Goal: Information Seeking & Learning: Check status

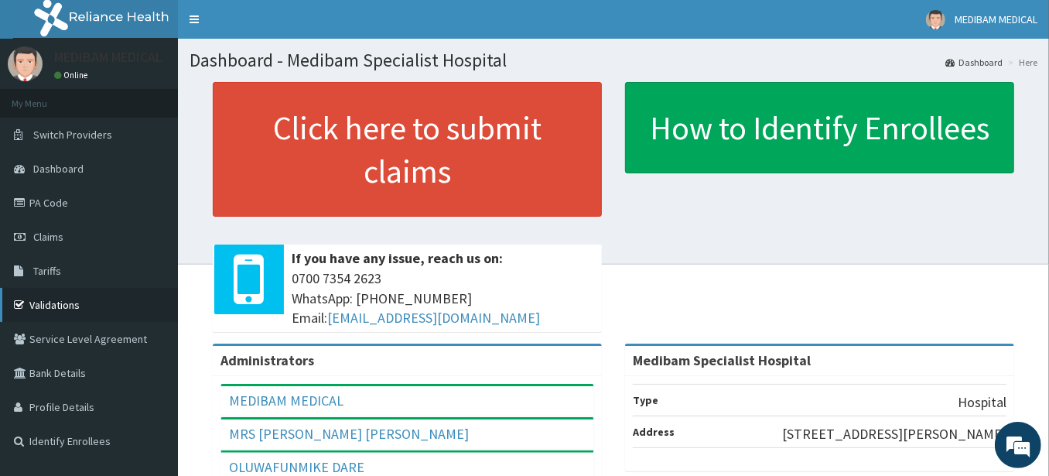
click at [60, 305] on link "Validations" at bounding box center [89, 305] width 178 height 34
click at [53, 303] on link "Validations" at bounding box center [89, 305] width 178 height 34
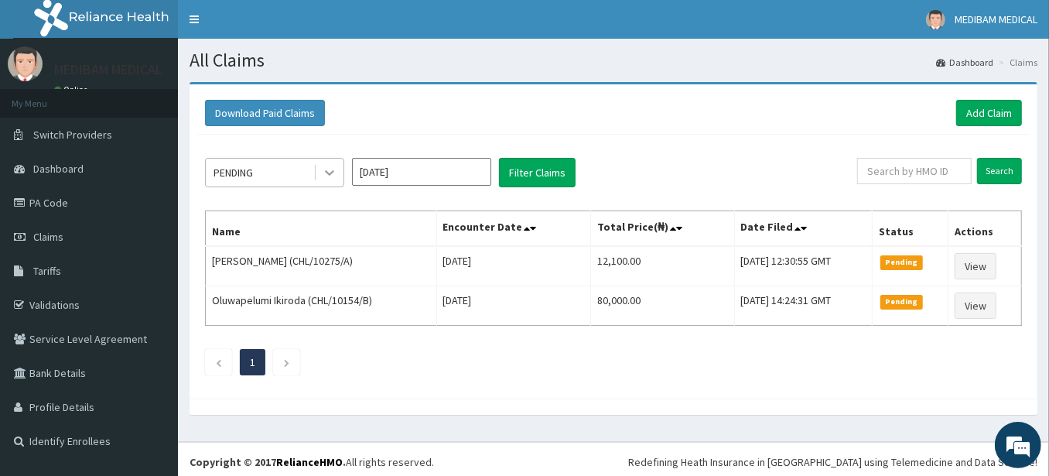
click at [331, 169] on icon at bounding box center [329, 172] width 15 height 15
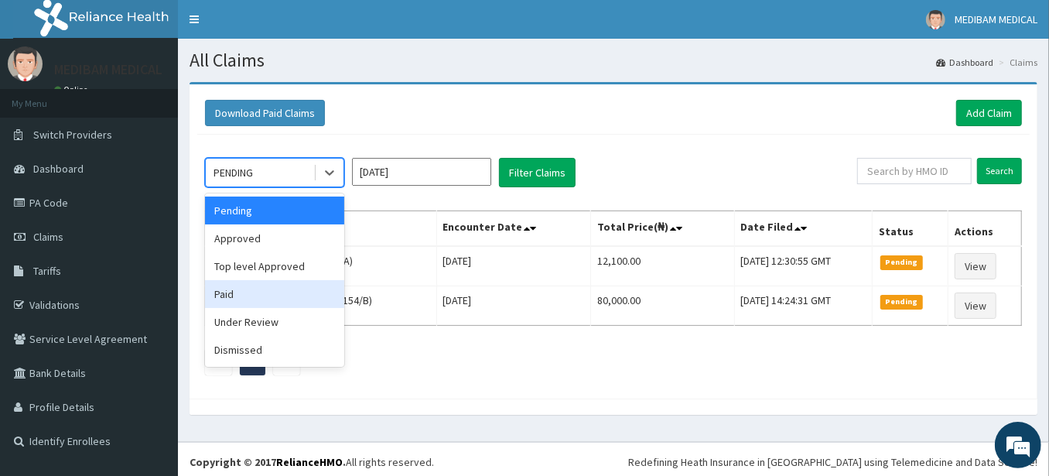
click at [241, 290] on div "Paid" at bounding box center [274, 294] width 139 height 28
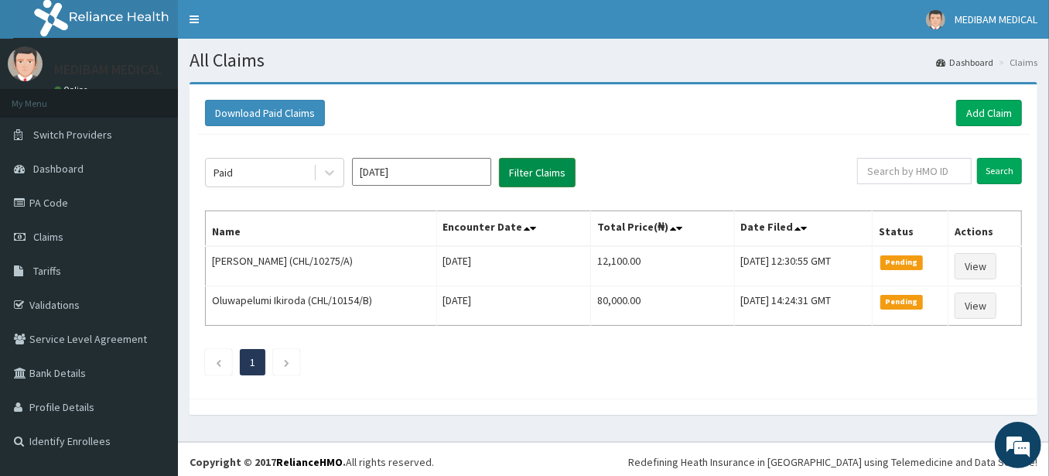
click at [521, 176] on button "Filter Claims" at bounding box center [537, 172] width 77 height 29
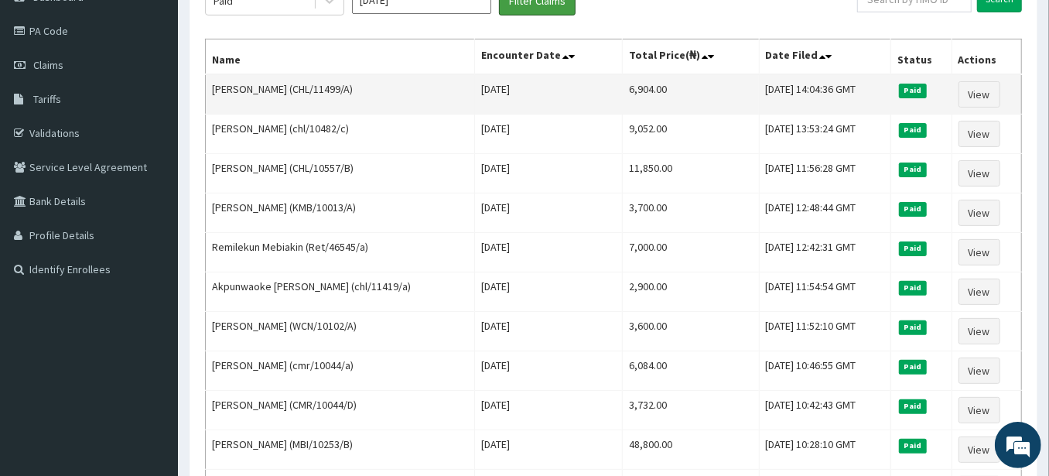
scroll to position [86, 0]
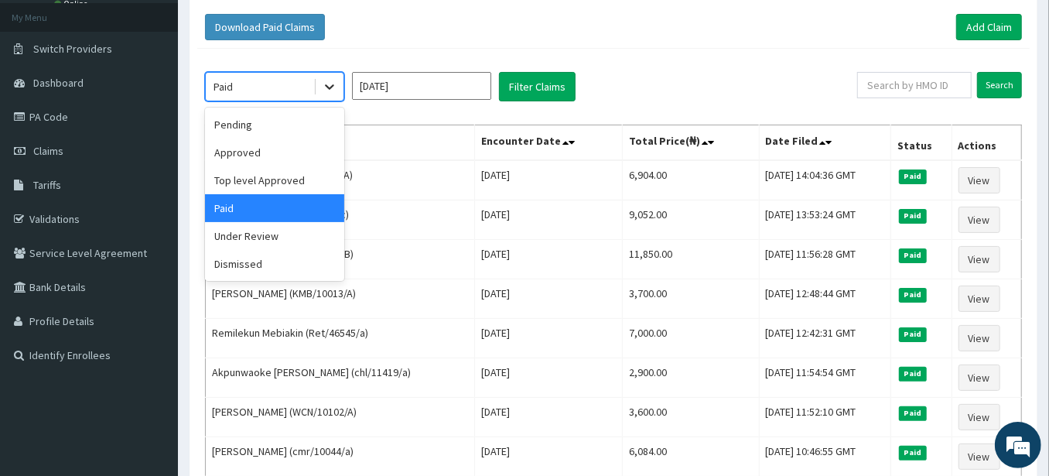
click at [333, 84] on icon at bounding box center [329, 86] width 15 height 15
click at [285, 184] on div "Top level Approved" at bounding box center [274, 180] width 139 height 28
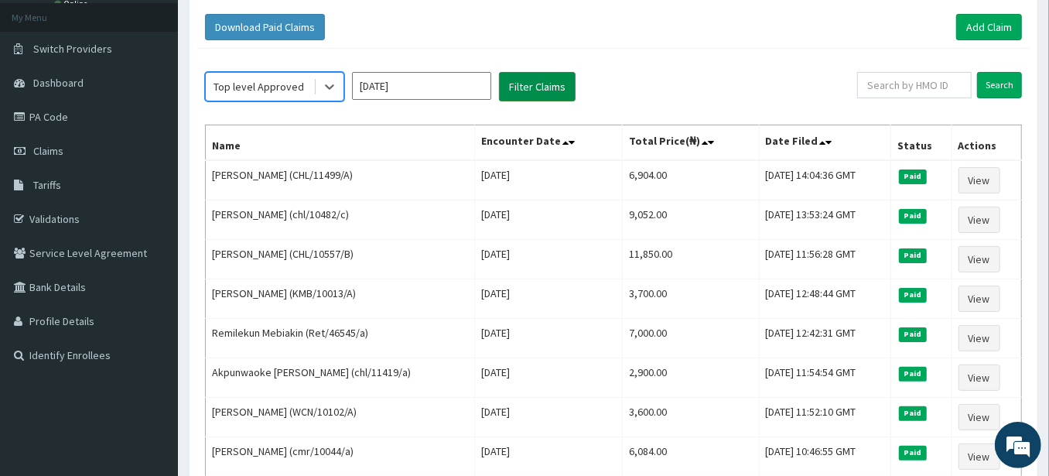
click at [526, 89] on button "Filter Claims" at bounding box center [537, 86] width 77 height 29
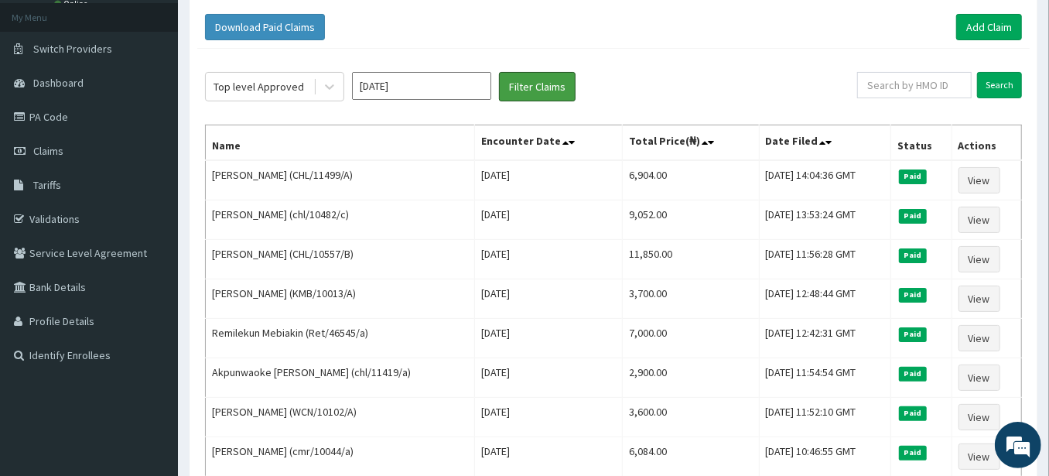
scroll to position [0, 0]
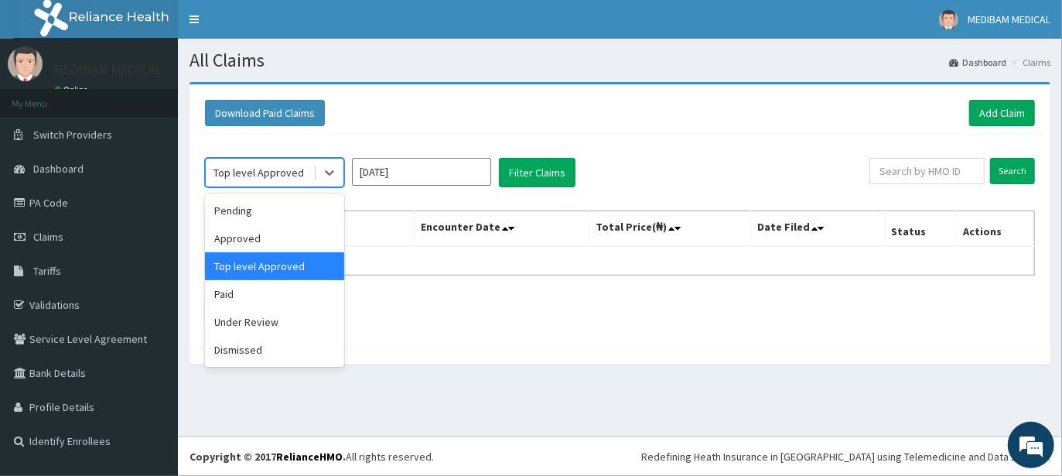
click at [296, 173] on div "Top level Approved" at bounding box center [259, 172] width 91 height 15
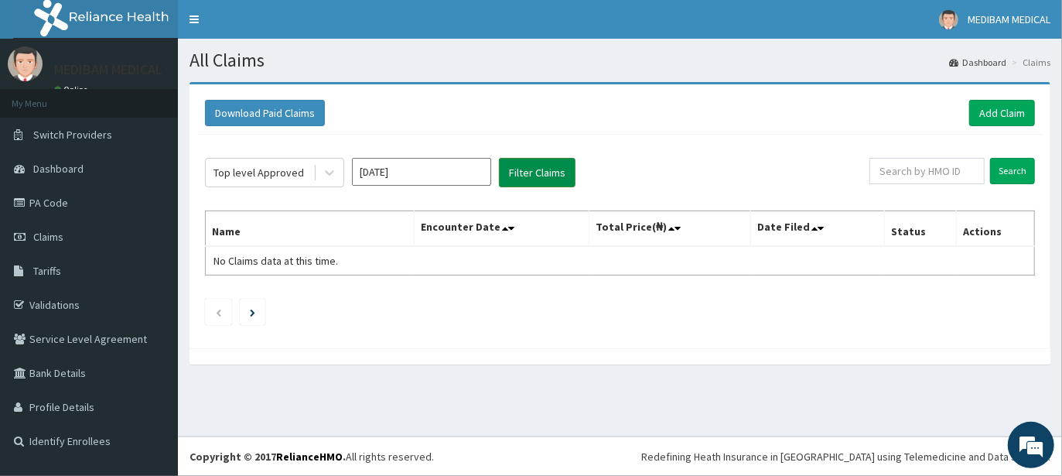
click at [524, 173] on button "Filter Claims" at bounding box center [537, 172] width 77 height 29
click at [327, 179] on icon at bounding box center [329, 172] width 15 height 15
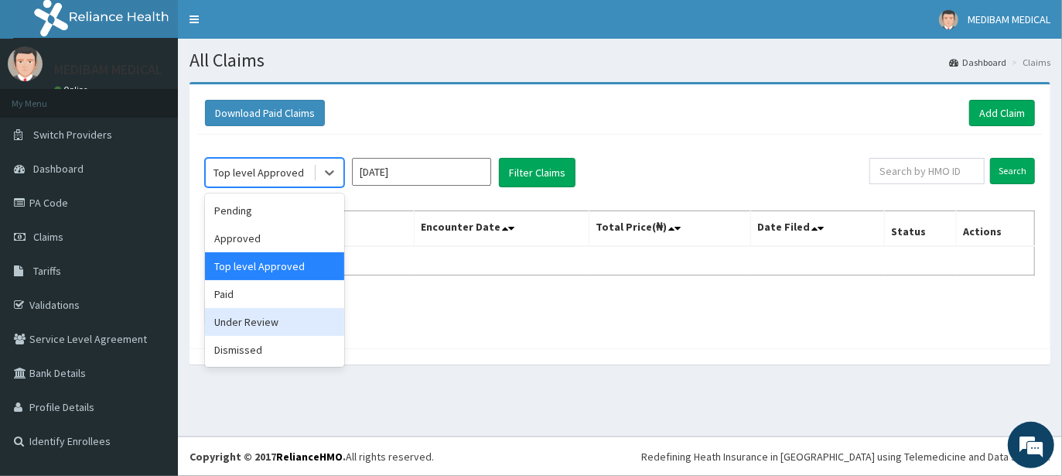
click at [261, 323] on div "Under Review" at bounding box center [274, 322] width 139 height 28
click at [261, 323] on li at bounding box center [253, 312] width 26 height 26
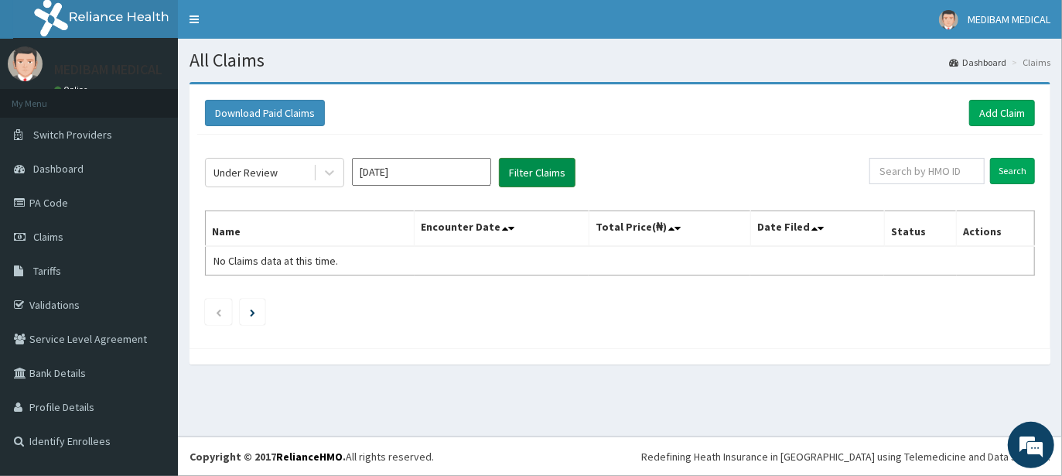
click at [531, 176] on button "Filter Claims" at bounding box center [537, 172] width 77 height 29
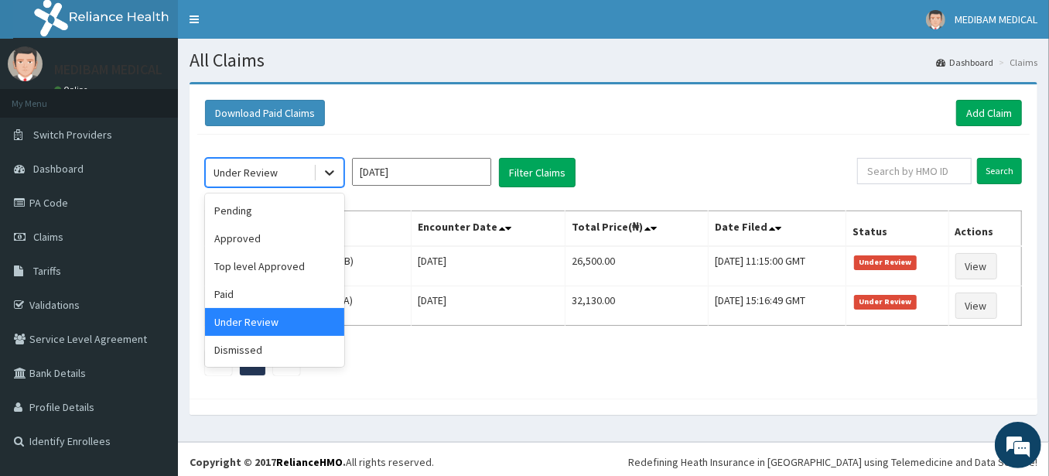
click at [333, 173] on icon at bounding box center [329, 172] width 15 height 15
click at [248, 292] on div "Paid" at bounding box center [274, 294] width 139 height 28
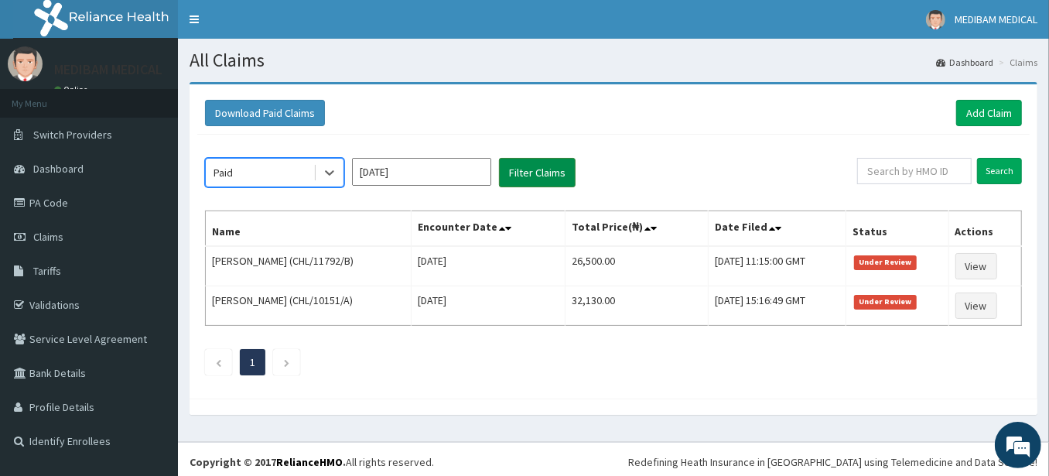
click at [531, 175] on button "Filter Claims" at bounding box center [537, 172] width 77 height 29
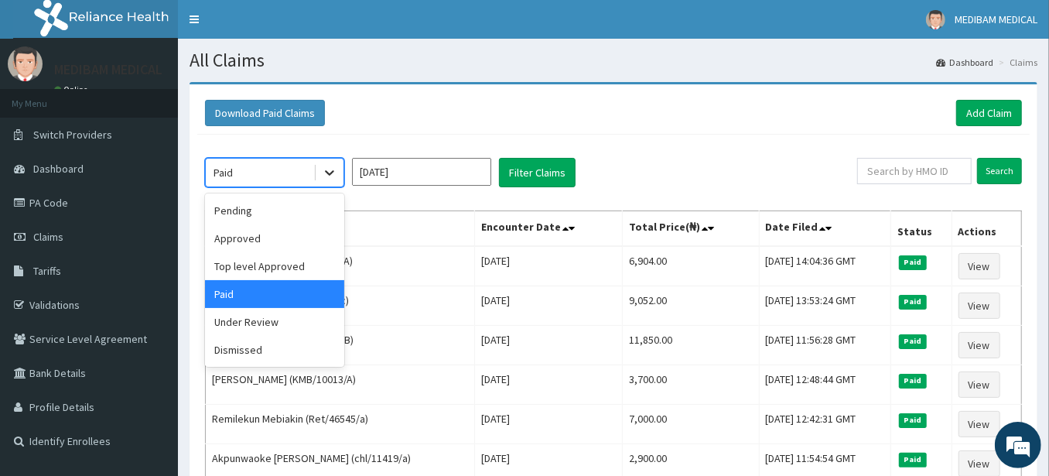
click at [333, 172] on icon at bounding box center [329, 173] width 9 height 5
click at [278, 210] on div "Pending" at bounding box center [274, 210] width 139 height 28
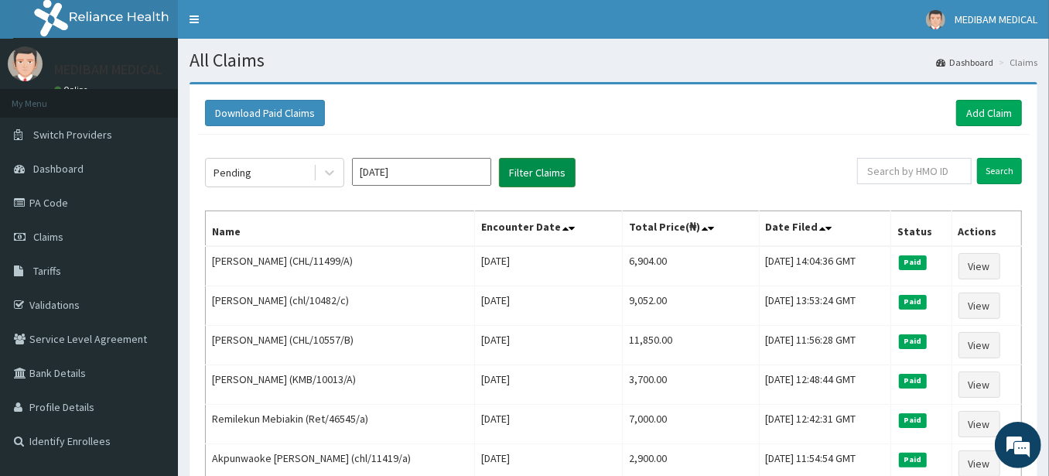
click at [525, 180] on button "Filter Claims" at bounding box center [537, 172] width 77 height 29
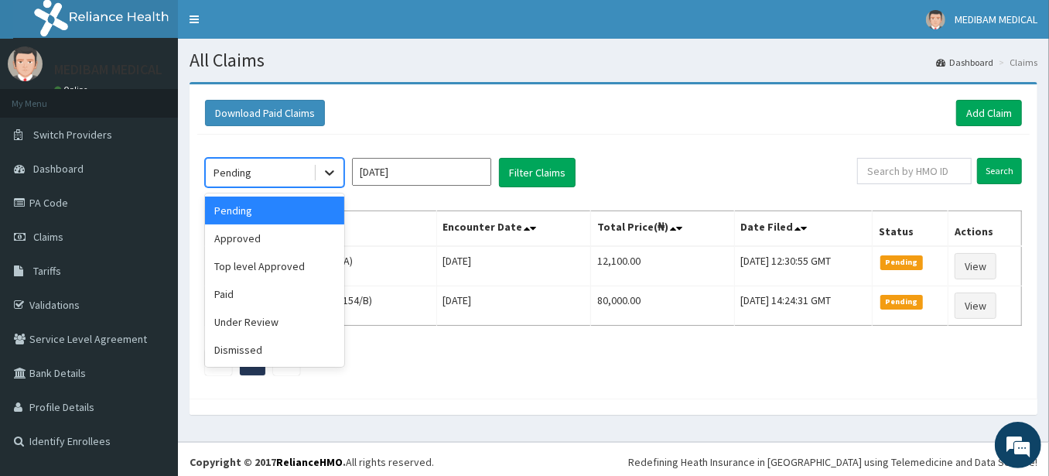
click at [325, 174] on icon at bounding box center [329, 172] width 15 height 15
click at [264, 243] on div "Approved" at bounding box center [274, 238] width 139 height 28
click at [264, 243] on th "Name" at bounding box center [321, 229] width 231 height 36
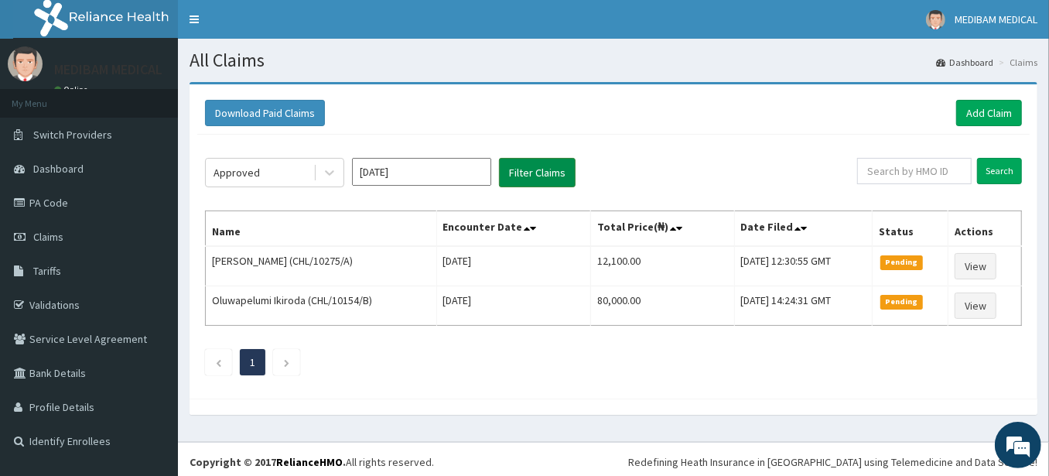
click at [528, 179] on button "Filter Claims" at bounding box center [537, 172] width 77 height 29
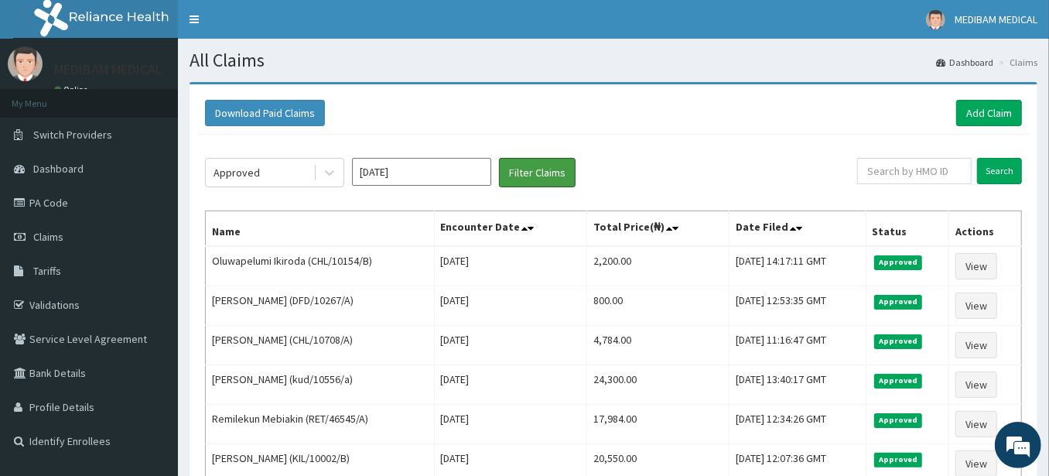
scroll to position [86, 0]
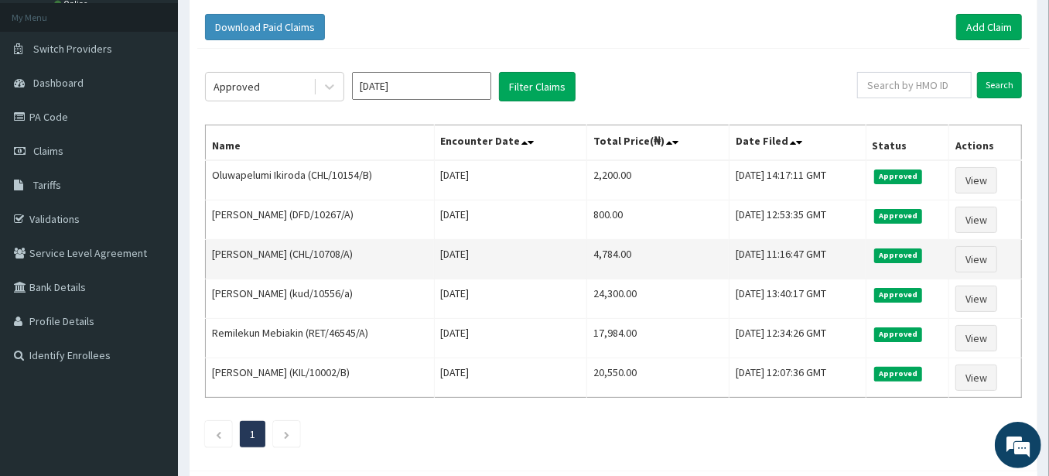
drag, startPoint x: 701, startPoint y: 247, endPoint x: 1013, endPoint y: 267, distance: 312.4
click at [1013, 266] on td "View" at bounding box center [985, 259] width 73 height 39
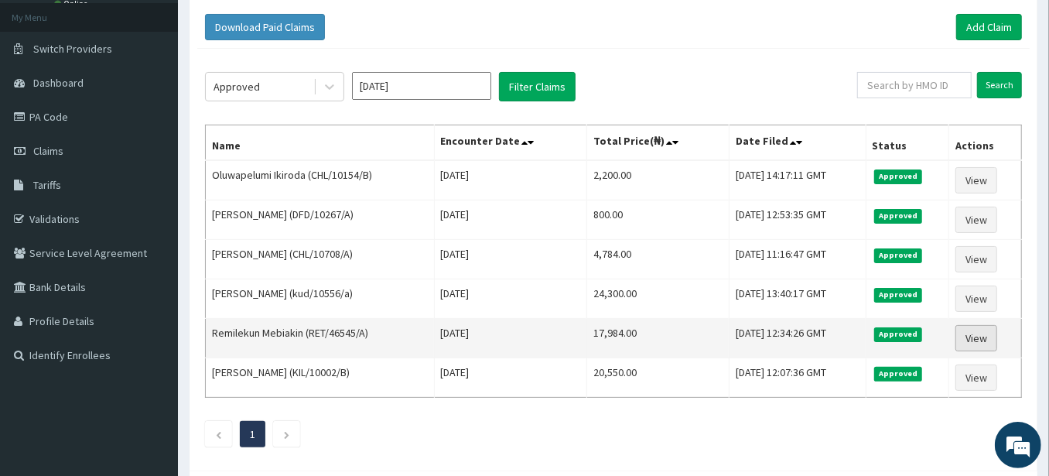
click at [987, 336] on link "View" at bounding box center [976, 338] width 42 height 26
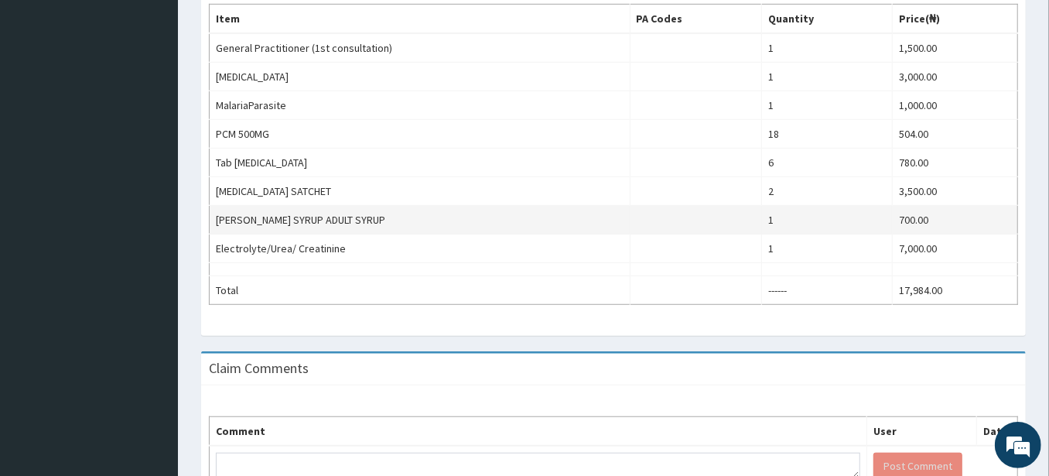
drag, startPoint x: 929, startPoint y: 245, endPoint x: 976, endPoint y: 217, distance: 54.8
click at [976, 217] on td "700.00" at bounding box center [955, 220] width 125 height 29
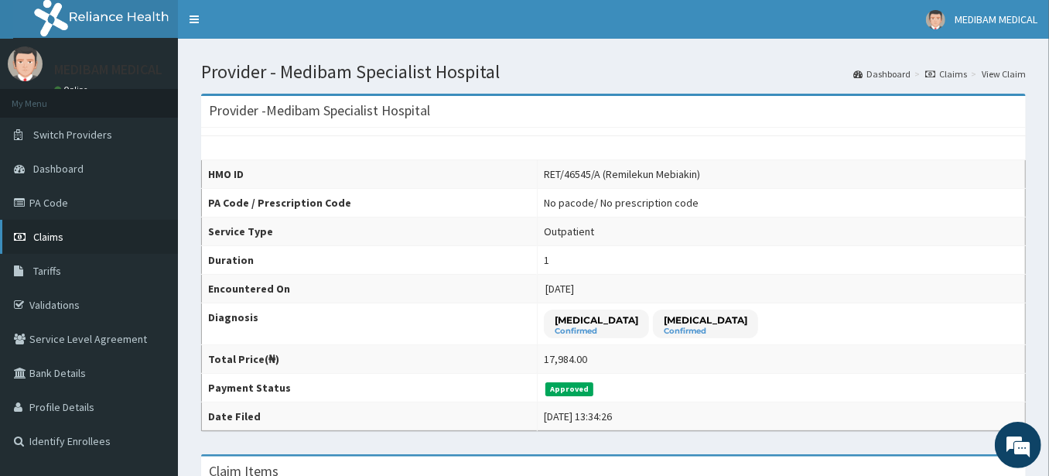
click at [45, 233] on span "Claims" at bounding box center [48, 237] width 30 height 14
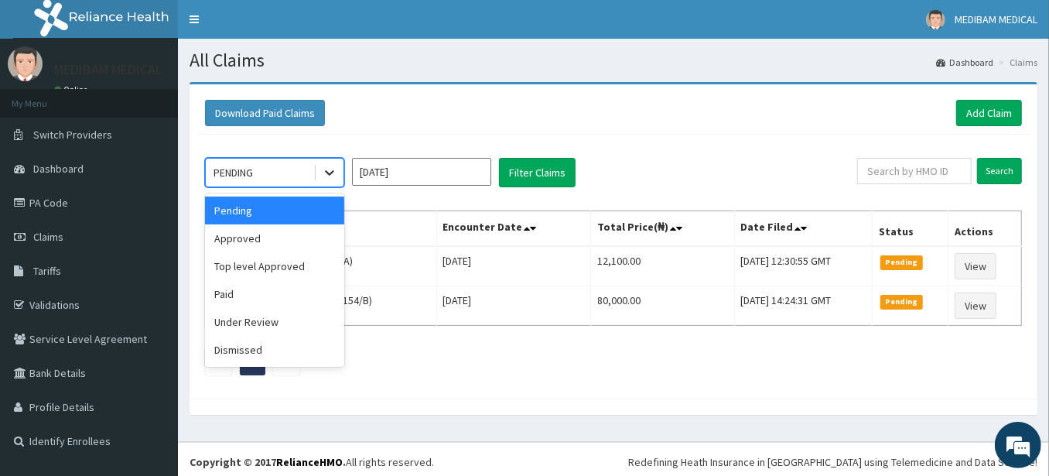
click at [329, 173] on icon at bounding box center [329, 173] width 9 height 5
click at [280, 243] on div "Approved" at bounding box center [274, 238] width 139 height 28
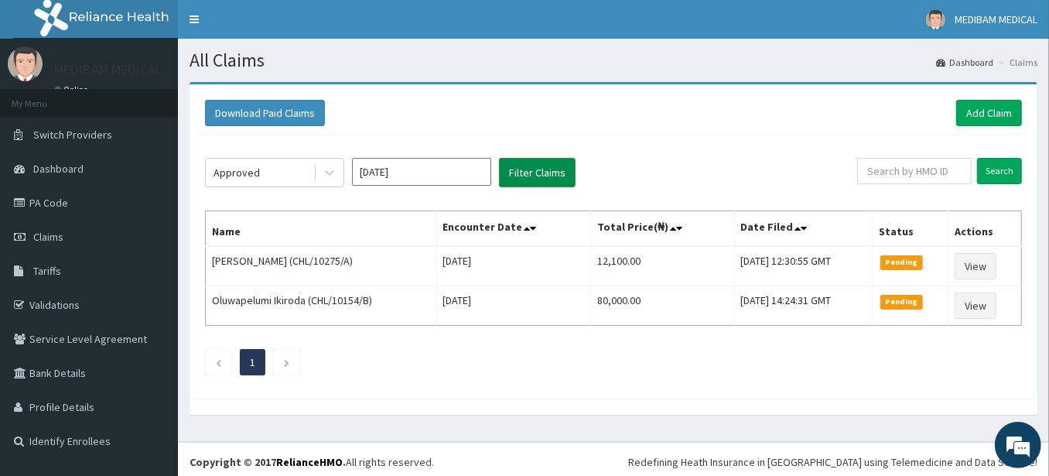
click at [532, 170] on button "Filter Claims" at bounding box center [537, 172] width 77 height 29
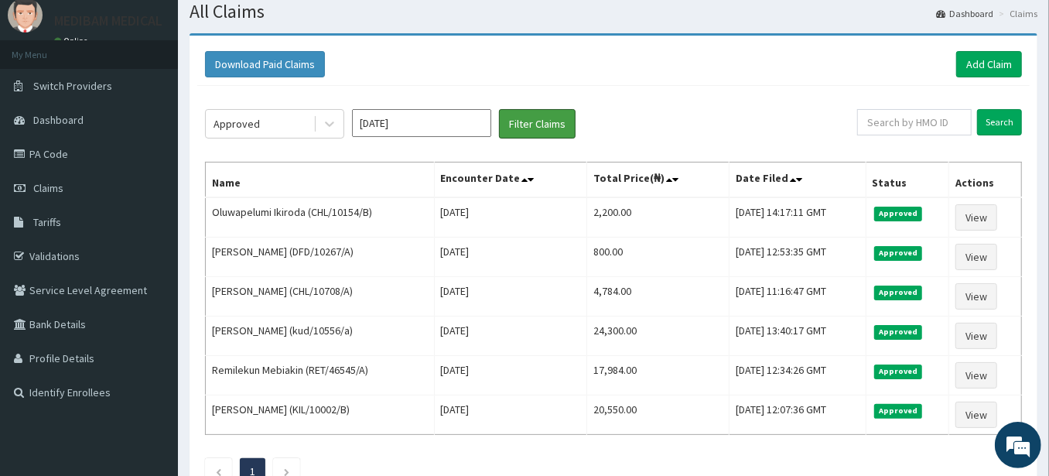
scroll to position [86, 0]
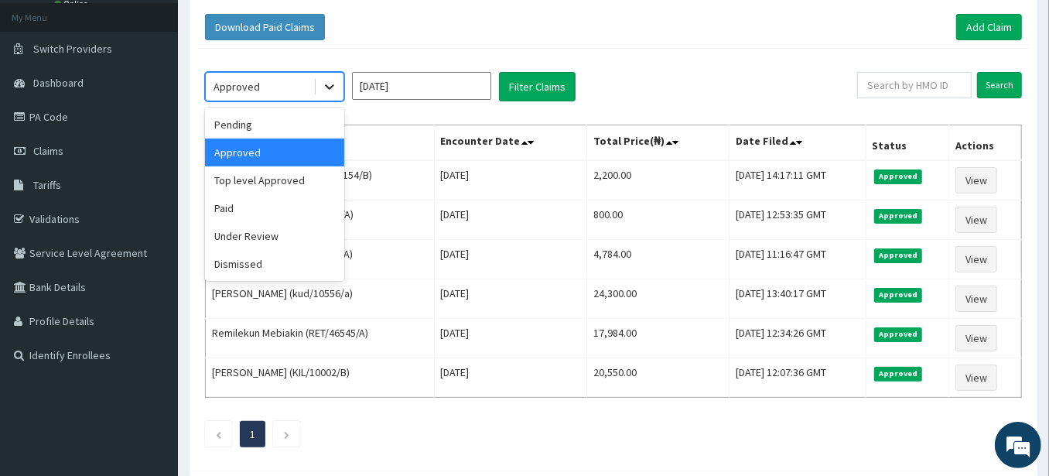
click at [329, 90] on icon at bounding box center [329, 86] width 15 height 15
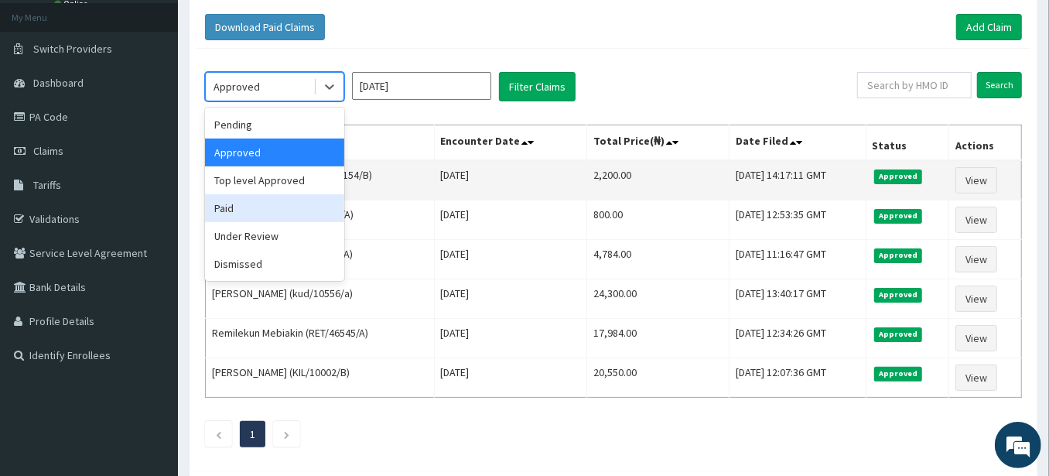
drag, startPoint x: 255, startPoint y: 203, endPoint x: 272, endPoint y: 196, distance: 18.0
click at [257, 203] on div "Paid" at bounding box center [274, 208] width 139 height 28
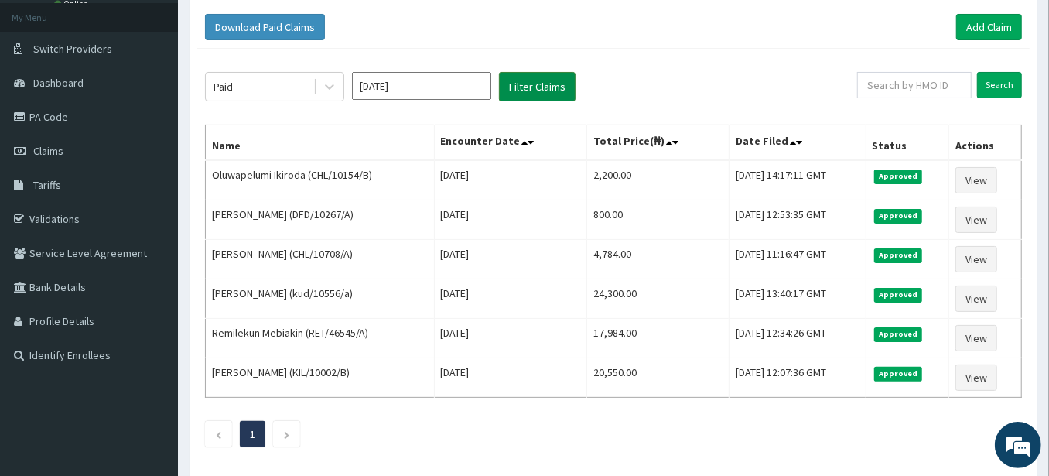
click at [542, 87] on button "Filter Claims" at bounding box center [537, 86] width 77 height 29
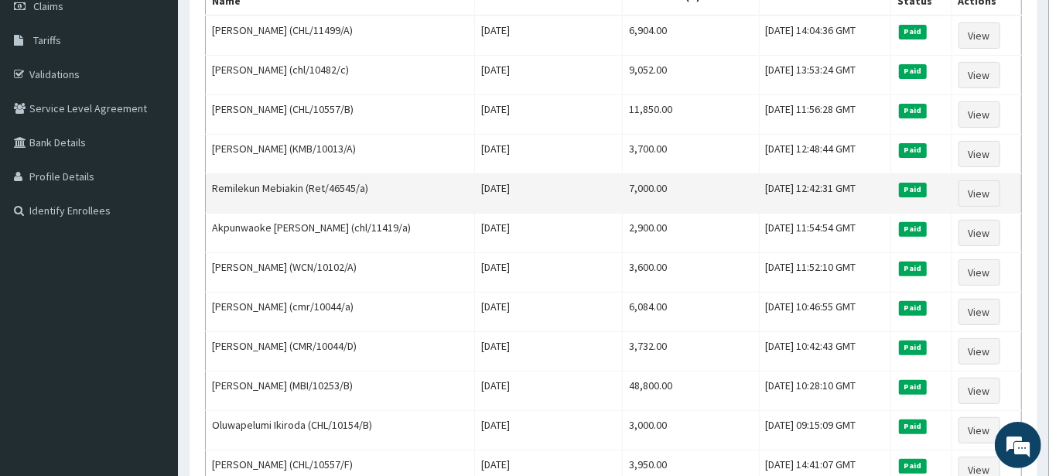
scroll to position [258, 0]
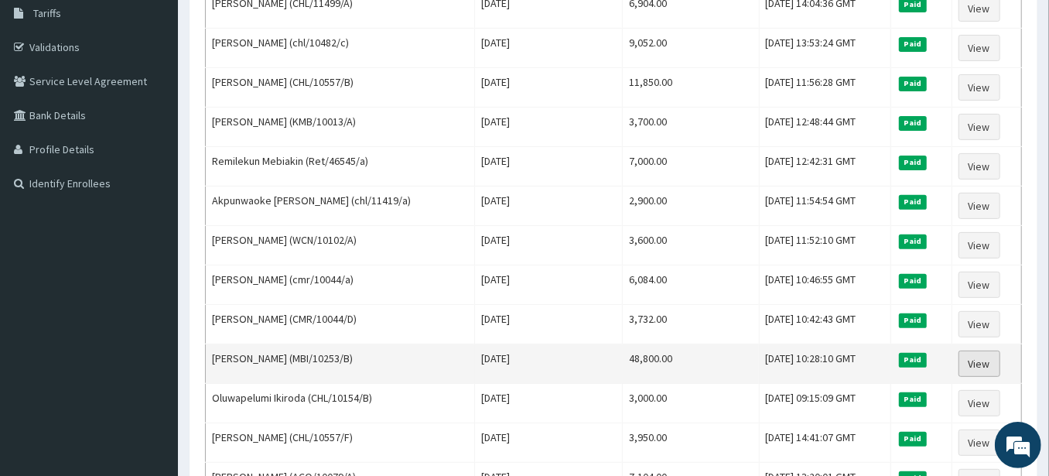
click at [981, 352] on link "View" at bounding box center [979, 363] width 42 height 26
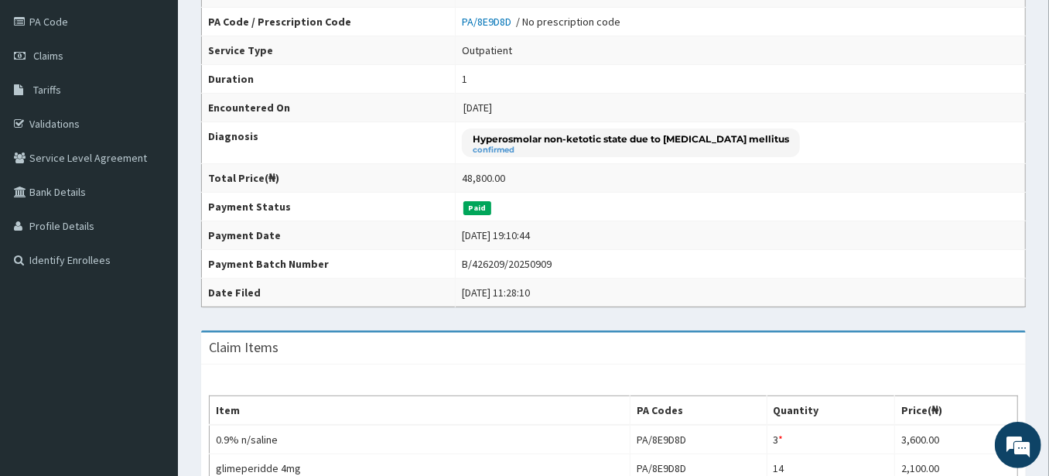
scroll to position [86, 0]
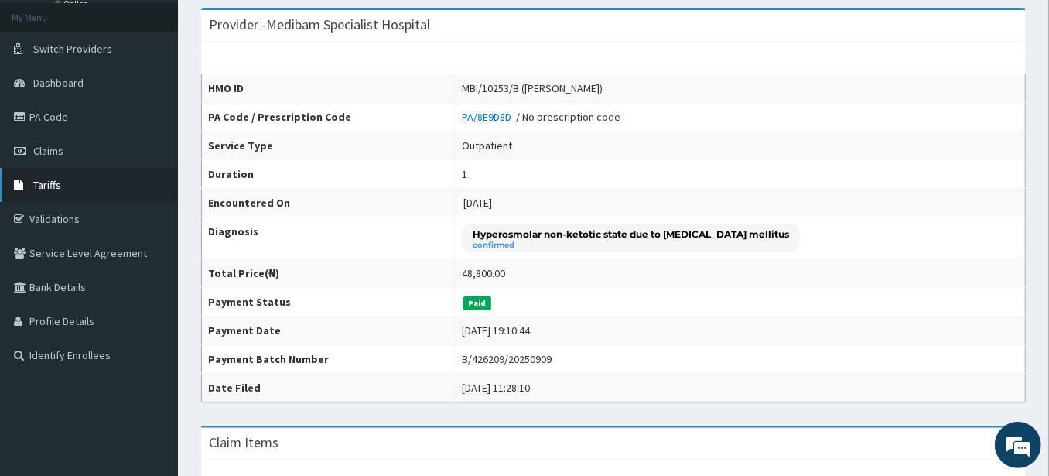
click at [50, 185] on span "Tariffs" at bounding box center [47, 185] width 28 height 14
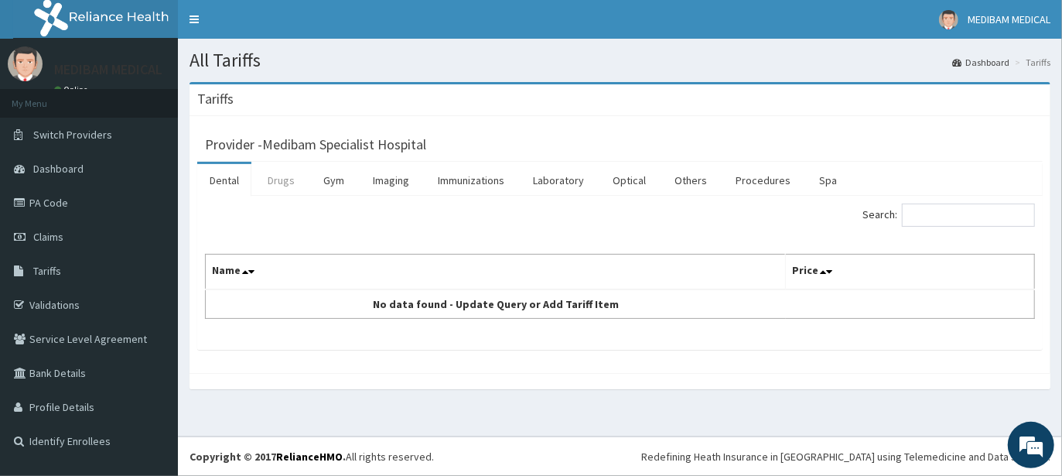
click at [282, 184] on link "Drugs" at bounding box center [281, 180] width 52 height 32
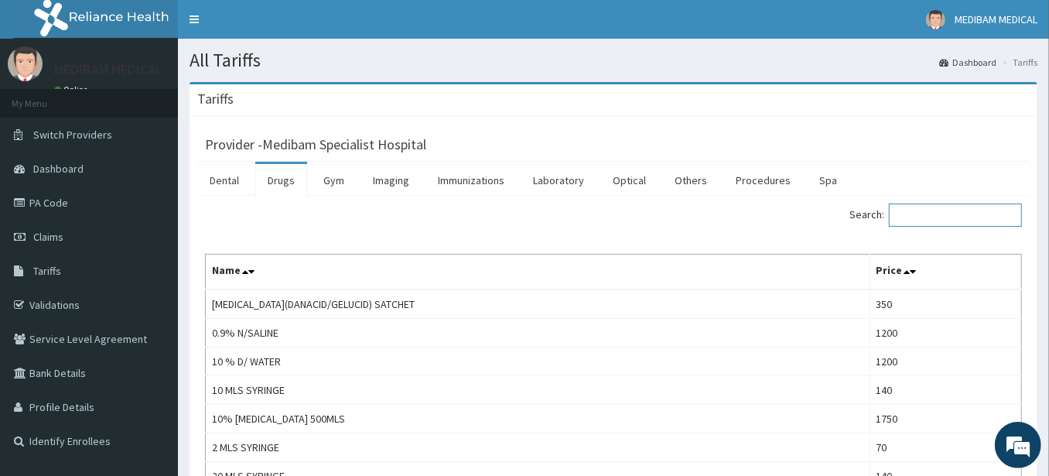
click at [930, 214] on input "Search:" at bounding box center [955, 214] width 133 height 23
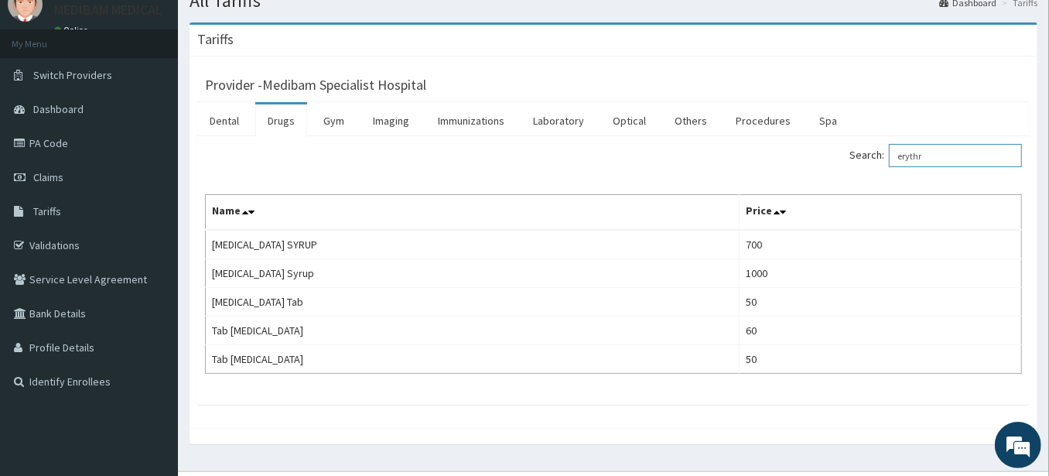
scroll to position [86, 0]
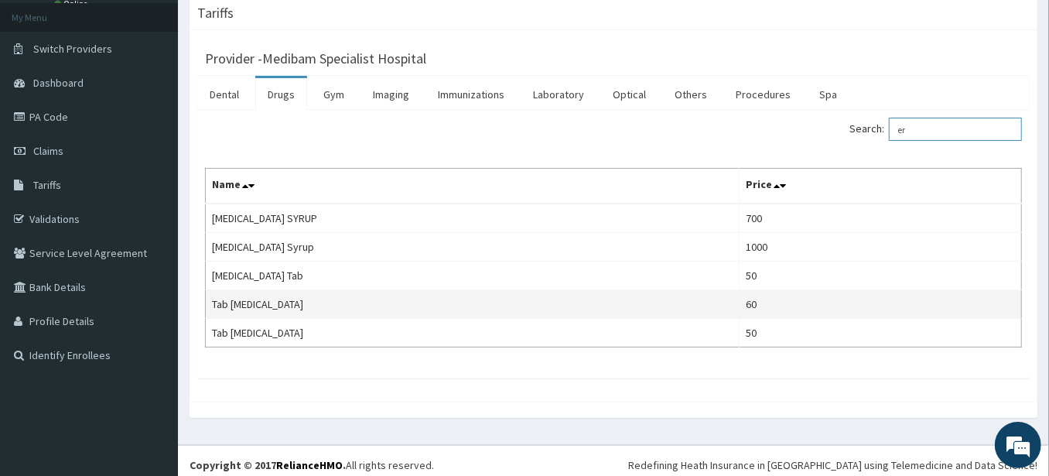
type input "e"
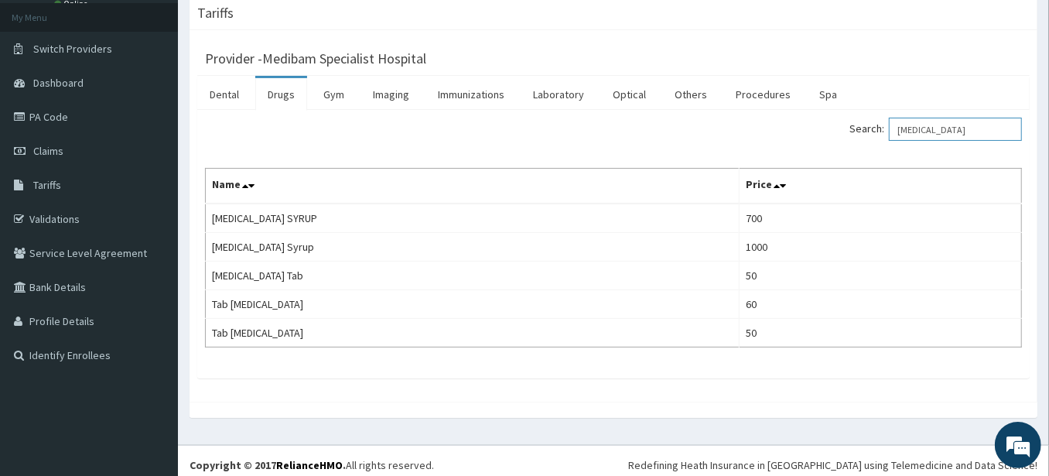
scroll to position [0, 0]
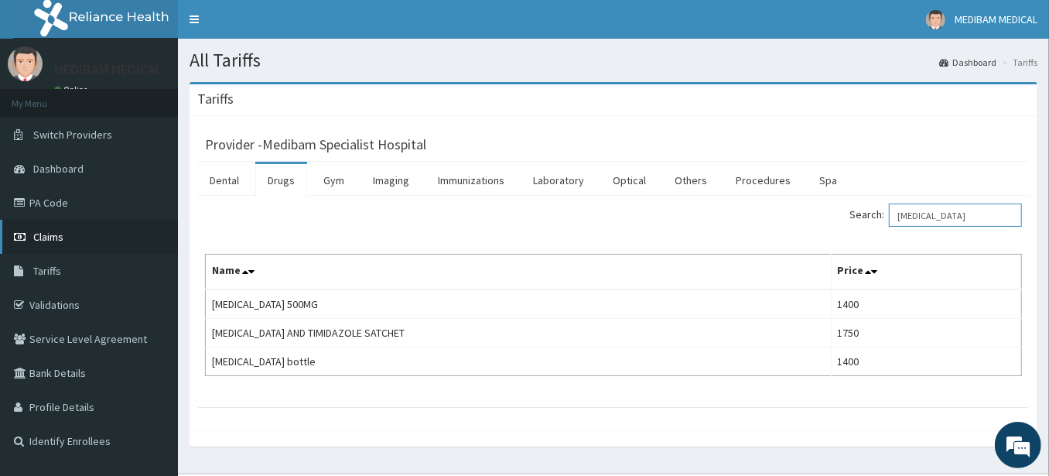
type input "[MEDICAL_DATA]"
click at [53, 233] on span "Claims" at bounding box center [48, 237] width 30 height 14
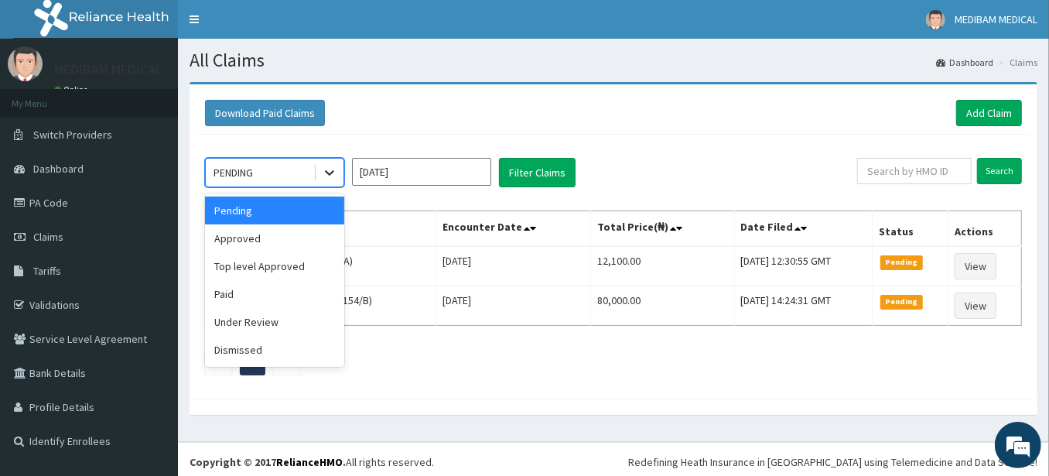
click at [331, 175] on icon at bounding box center [329, 172] width 15 height 15
drag, startPoint x: 278, startPoint y: 243, endPoint x: 288, endPoint y: 241, distance: 9.4
click at [278, 243] on div "Approved" at bounding box center [274, 238] width 139 height 28
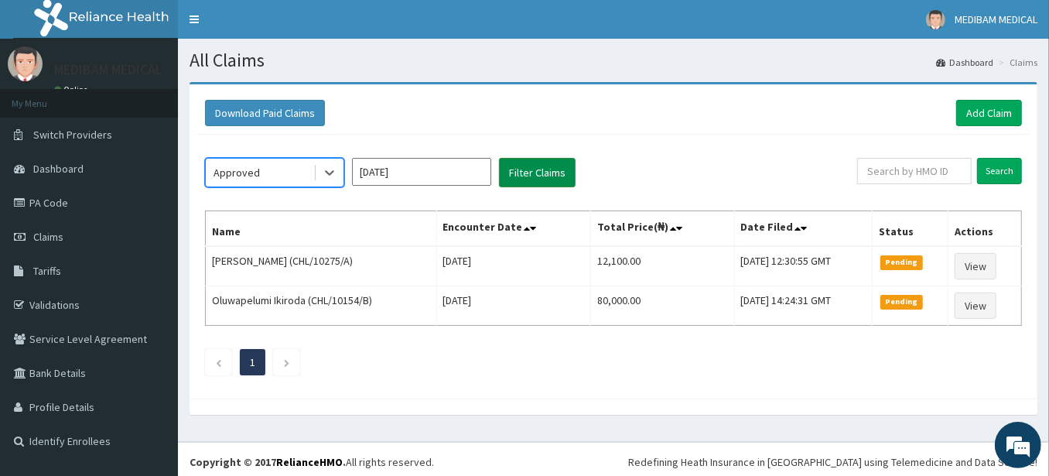
click at [521, 183] on button "Filter Claims" at bounding box center [537, 172] width 77 height 29
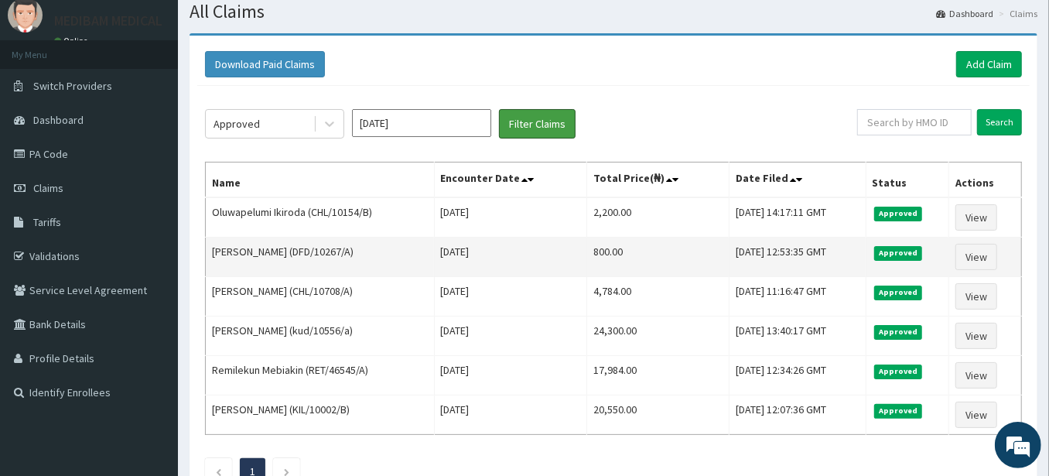
scroll to position [86, 0]
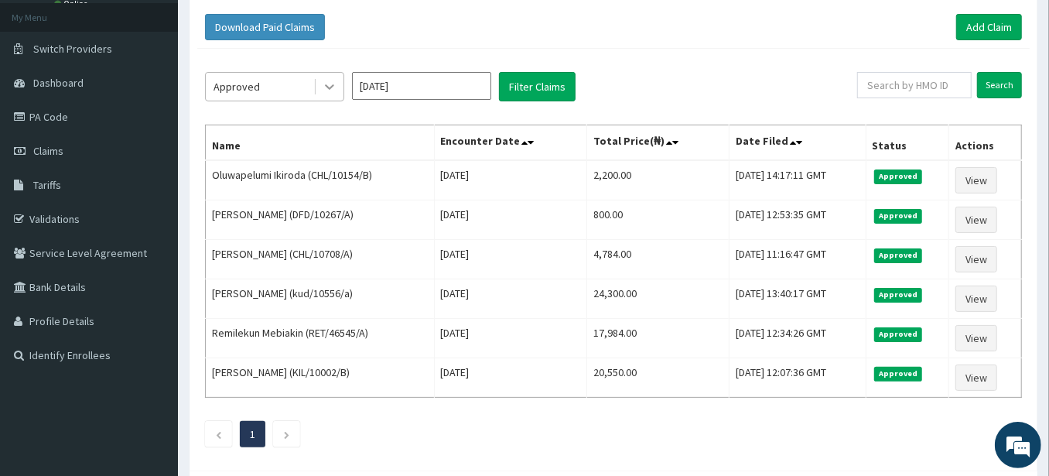
click at [331, 87] on icon at bounding box center [329, 87] width 9 height 5
click at [331, 91] on icon at bounding box center [329, 86] width 15 height 15
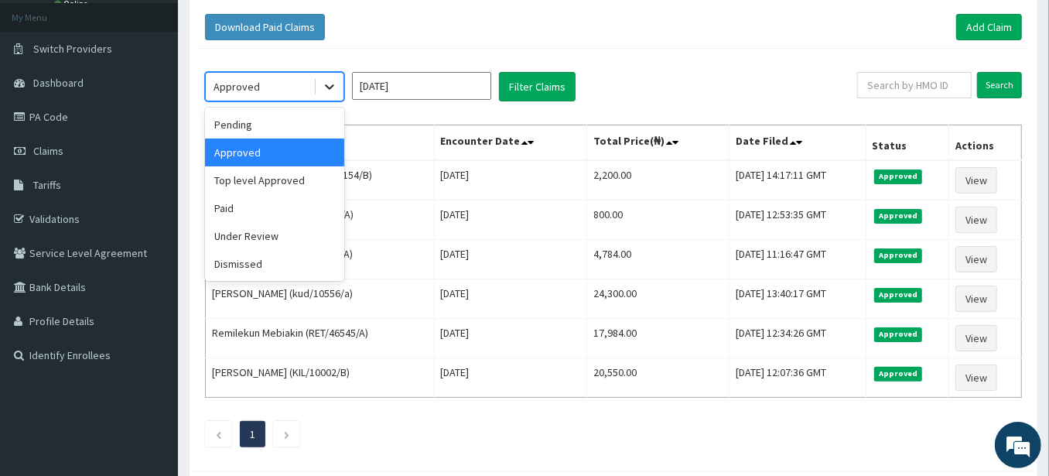
click at [331, 91] on icon at bounding box center [329, 86] width 15 height 15
drag, startPoint x: 256, startPoint y: 207, endPoint x: 316, endPoint y: 169, distance: 70.2
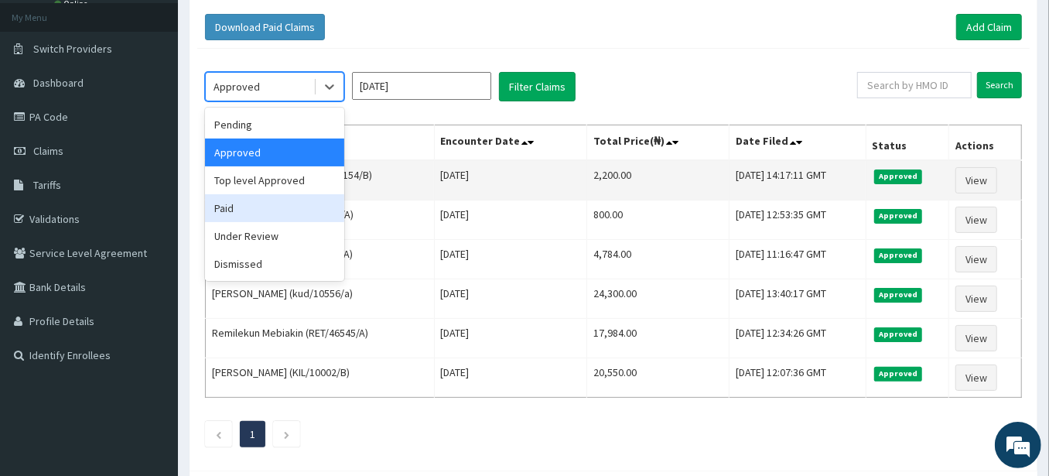
click at [257, 207] on div "Paid" at bounding box center [274, 208] width 139 height 28
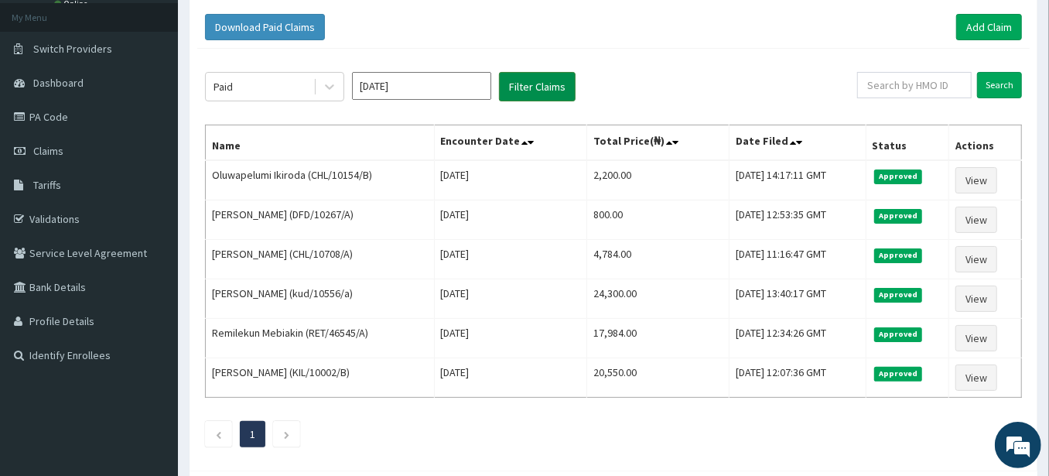
click at [509, 94] on button "Filter Claims" at bounding box center [537, 86] width 77 height 29
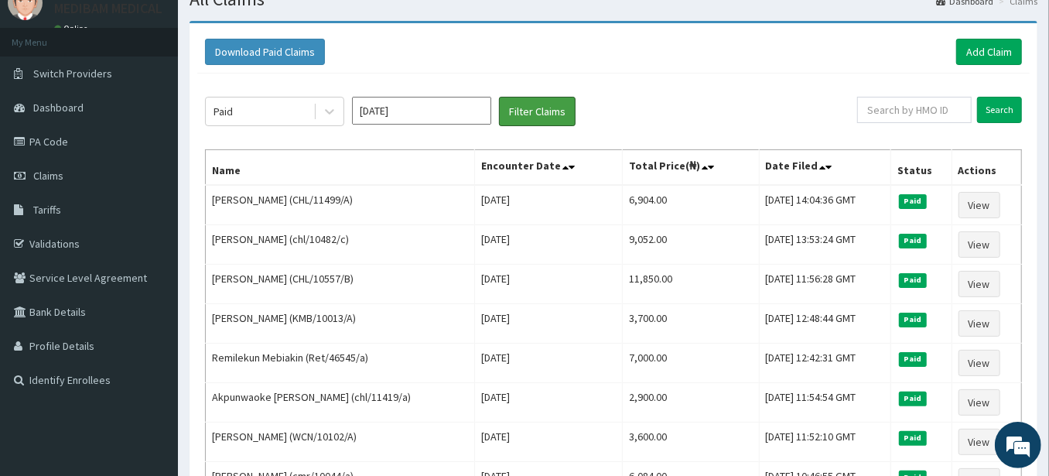
scroll to position [0, 0]
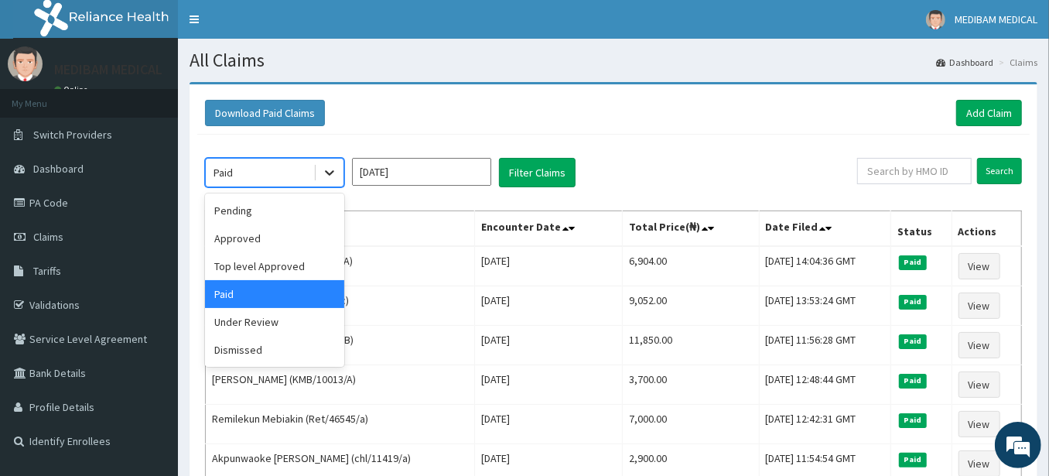
click at [334, 170] on icon at bounding box center [329, 172] width 15 height 15
drag, startPoint x: 278, startPoint y: 265, endPoint x: 357, endPoint y: 233, distance: 85.3
click at [282, 265] on div "Top level Approved" at bounding box center [274, 266] width 139 height 28
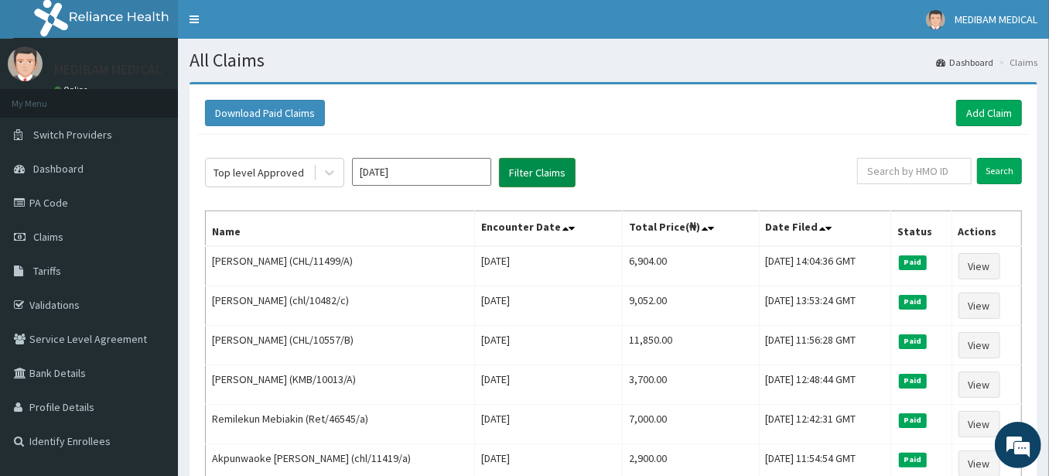
click at [526, 170] on button "Filter Claims" at bounding box center [537, 172] width 77 height 29
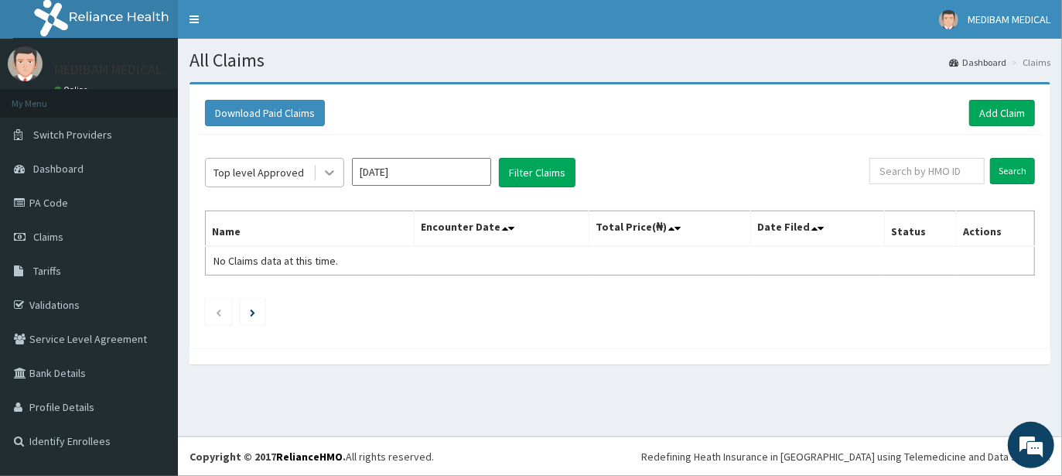
click at [330, 171] on icon at bounding box center [329, 172] width 15 height 15
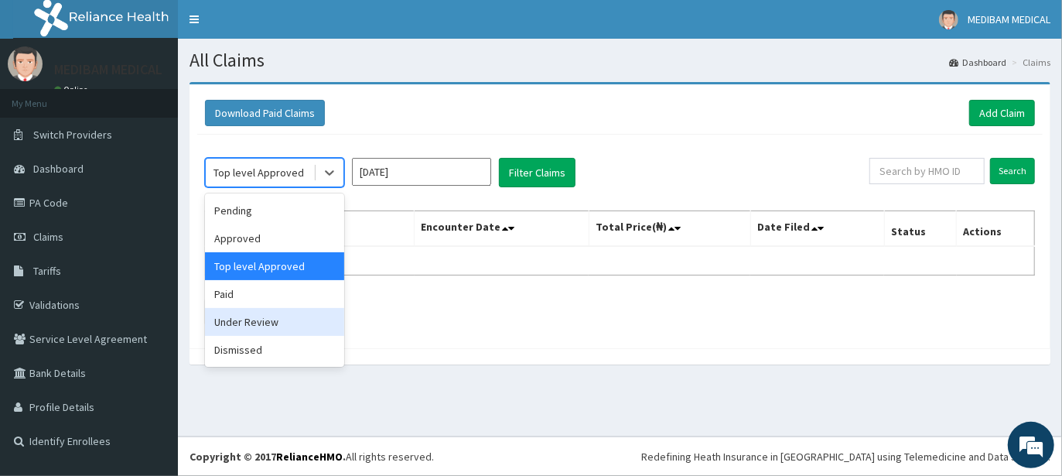
click at [267, 320] on div "Under Review" at bounding box center [274, 322] width 139 height 28
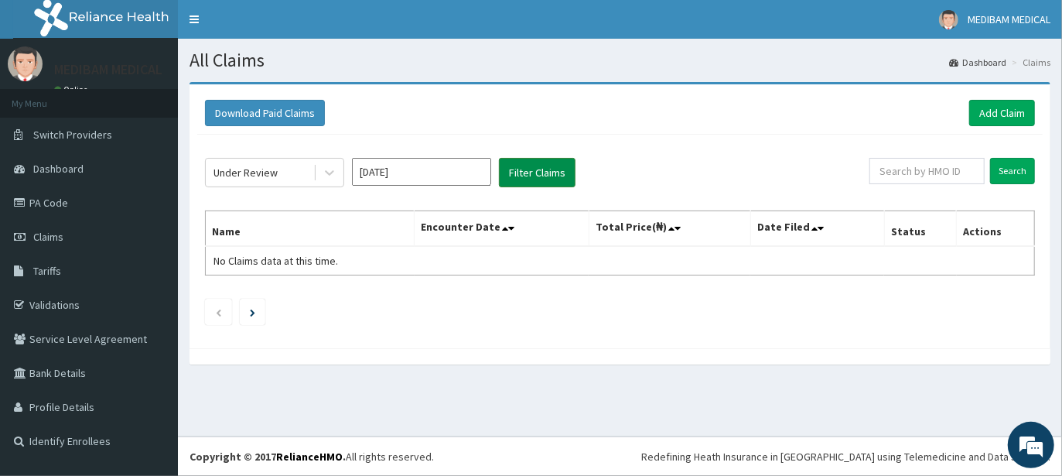
click at [528, 181] on button "Filter Claims" at bounding box center [537, 172] width 77 height 29
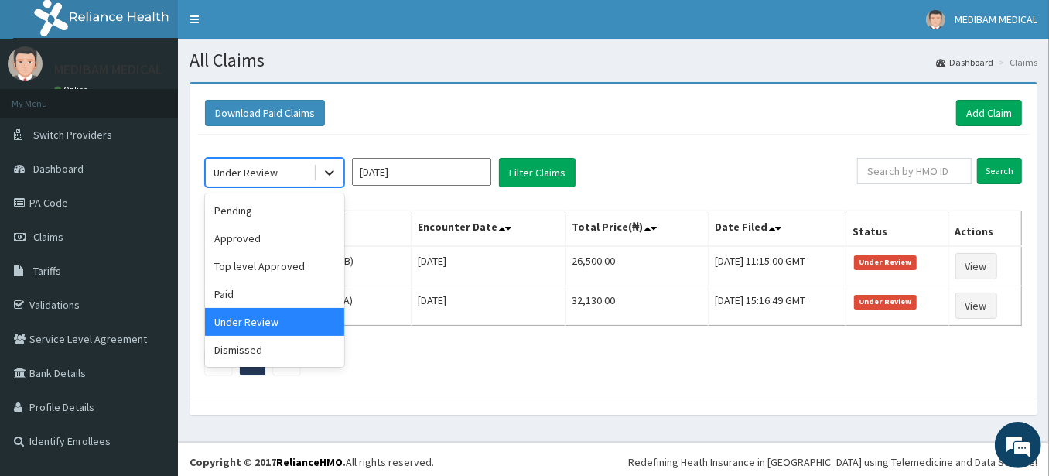
click at [330, 171] on icon at bounding box center [329, 172] width 15 height 15
click at [277, 217] on div "Pending" at bounding box center [274, 210] width 139 height 28
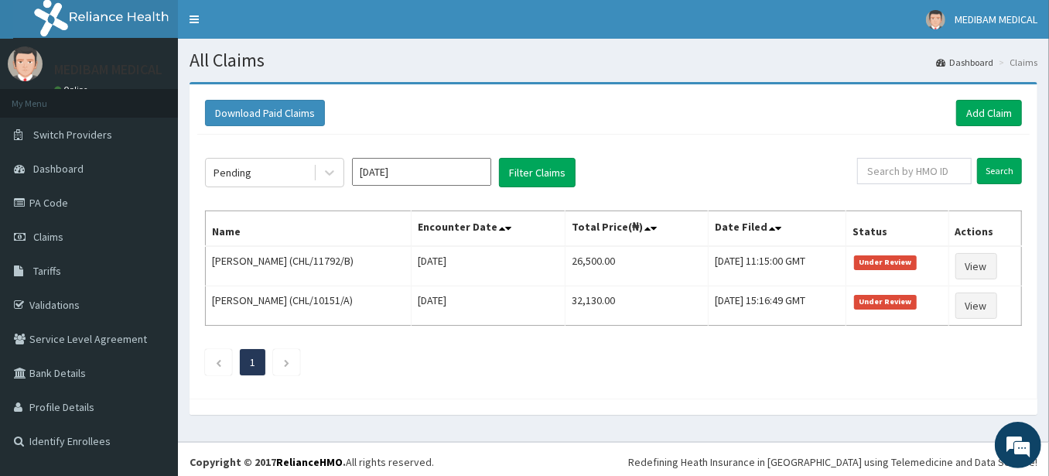
click at [277, 217] on th "Name" at bounding box center [309, 229] width 206 height 36
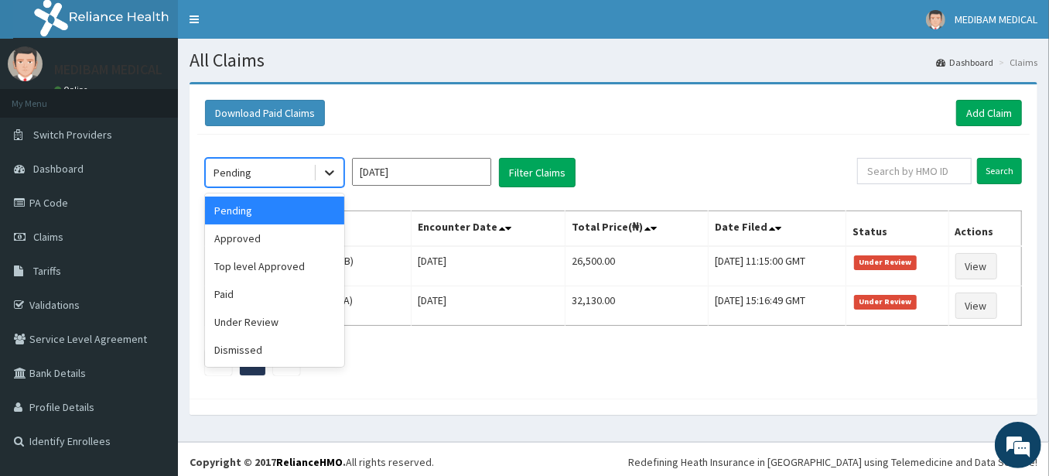
click at [325, 168] on icon at bounding box center [329, 172] width 15 height 15
click at [326, 171] on icon at bounding box center [329, 173] width 9 height 5
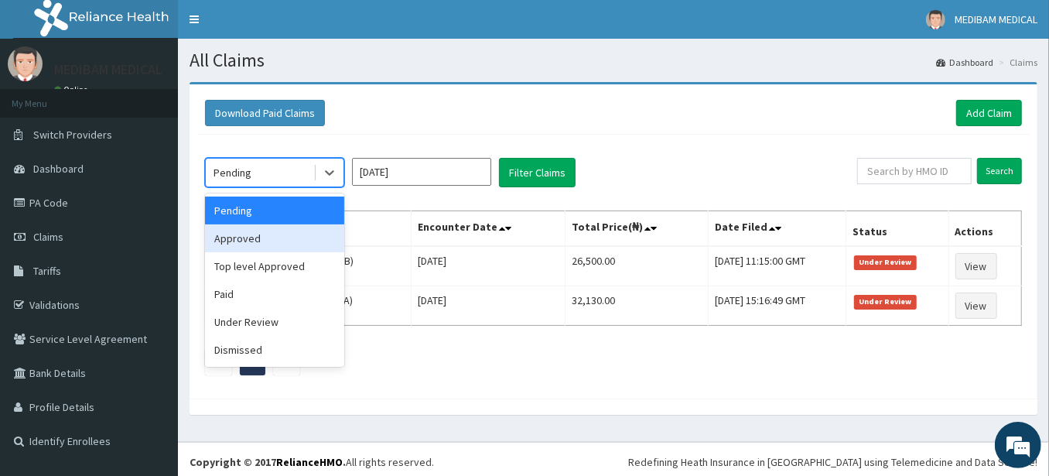
click at [275, 234] on div "Approved" at bounding box center [274, 238] width 139 height 28
click at [275, 234] on th "Name" at bounding box center [309, 229] width 206 height 36
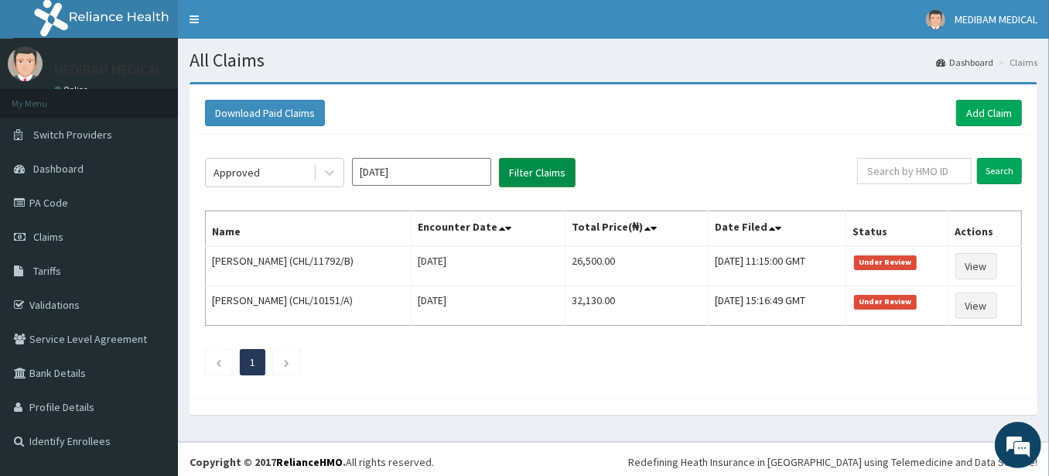
click at [529, 179] on button "Filter Claims" at bounding box center [537, 172] width 77 height 29
